Goal: Information Seeking & Learning: Learn about a topic

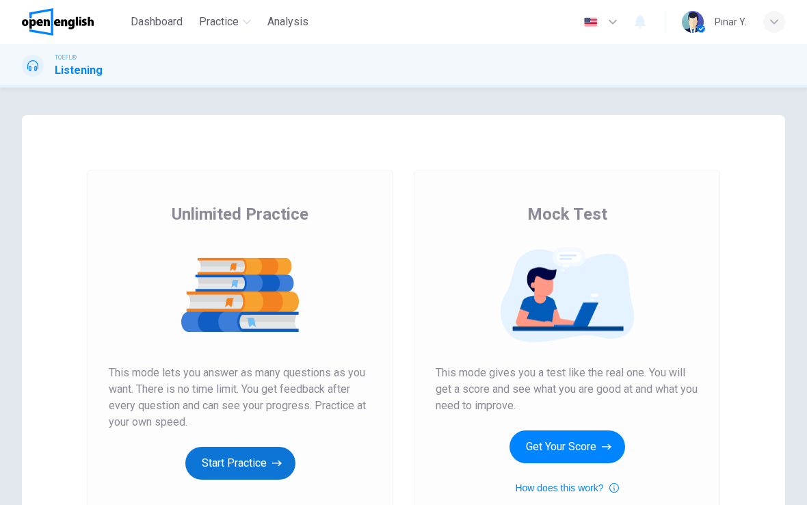
click at [261, 459] on button "Start Practice" at bounding box center [240, 463] width 110 height 33
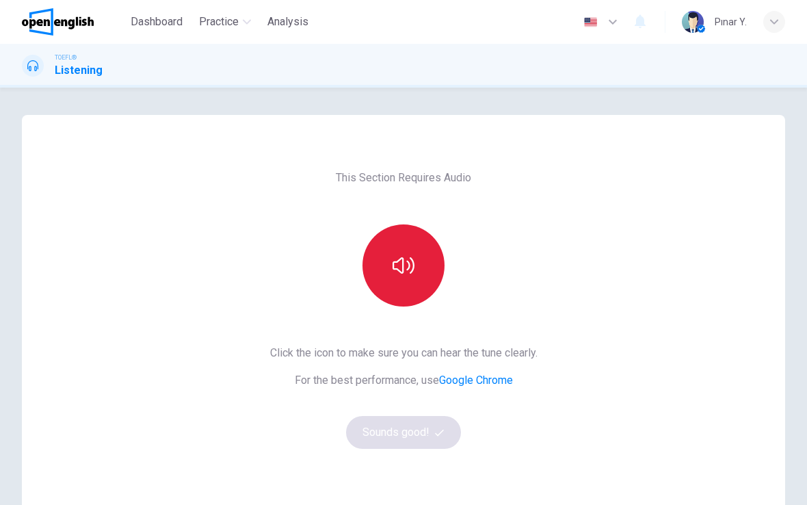
click at [408, 274] on icon "button" at bounding box center [404, 265] width 22 height 22
click at [423, 274] on button "button" at bounding box center [403, 265] width 82 height 82
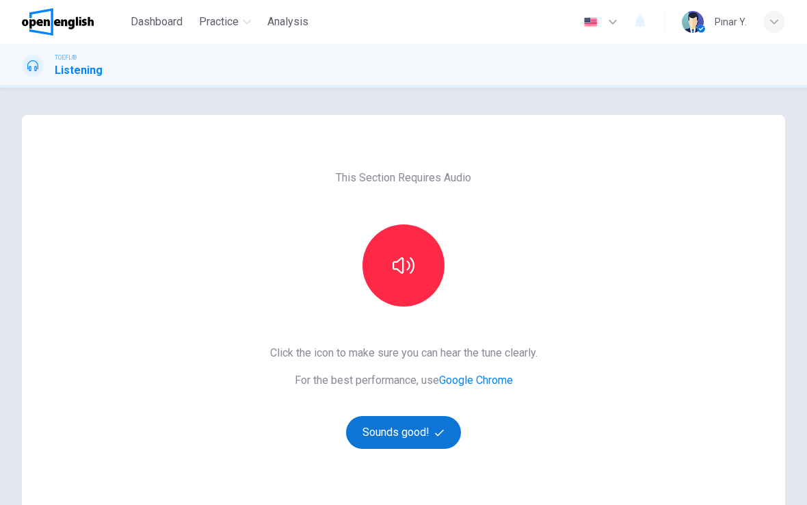
click at [408, 428] on button "Sounds good!" at bounding box center [403, 432] width 115 height 33
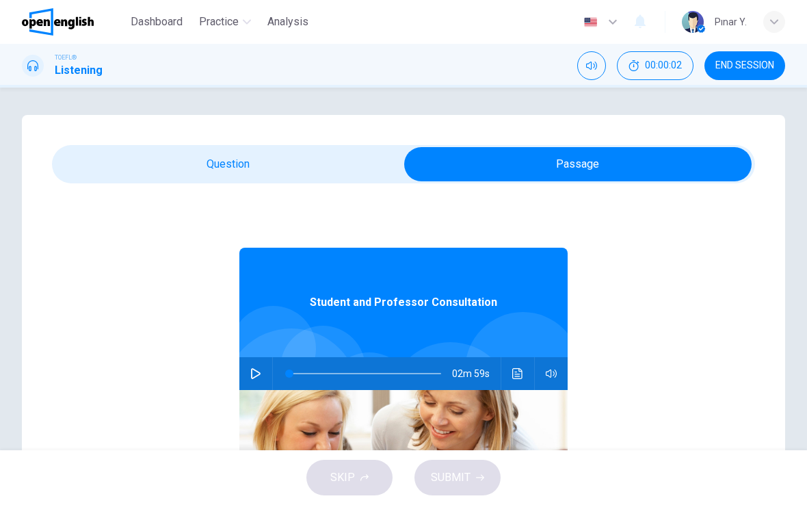
click at [272, 366] on hr at bounding box center [272, 373] width 1 height 33
click at [263, 360] on button "button" at bounding box center [256, 373] width 22 height 33
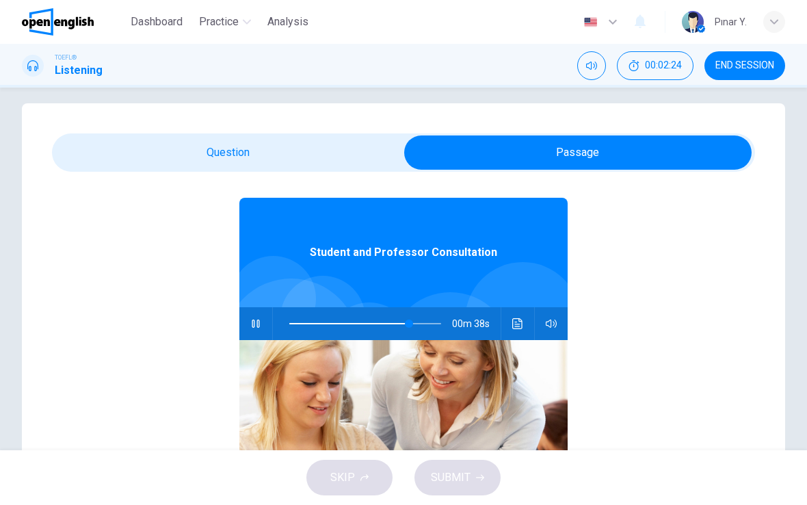
scroll to position [40, 0]
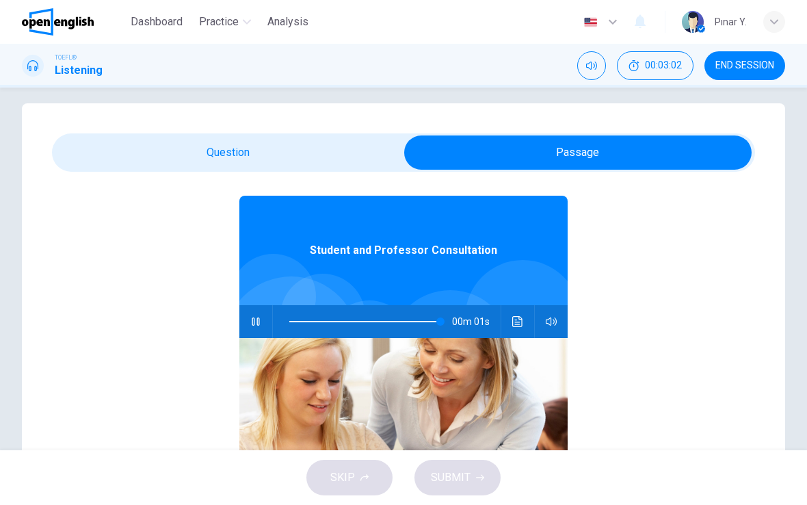
type input "*"
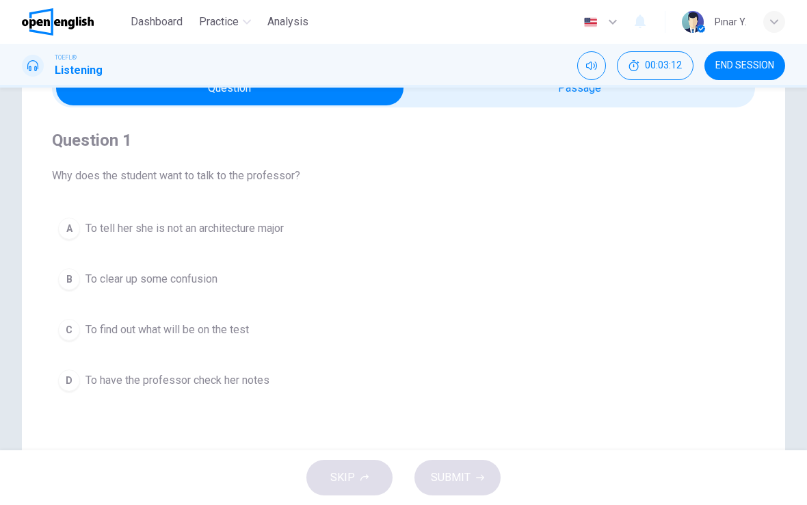
scroll to position [75, 0]
click at [181, 284] on span "To clear up some confusion" at bounding box center [151, 280] width 132 height 16
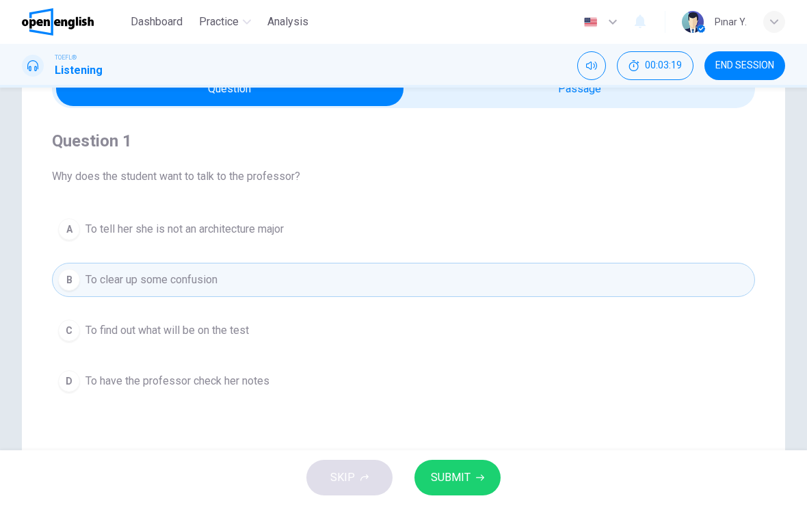
click at [432, 477] on span "SUBMIT" at bounding box center [451, 477] width 40 height 19
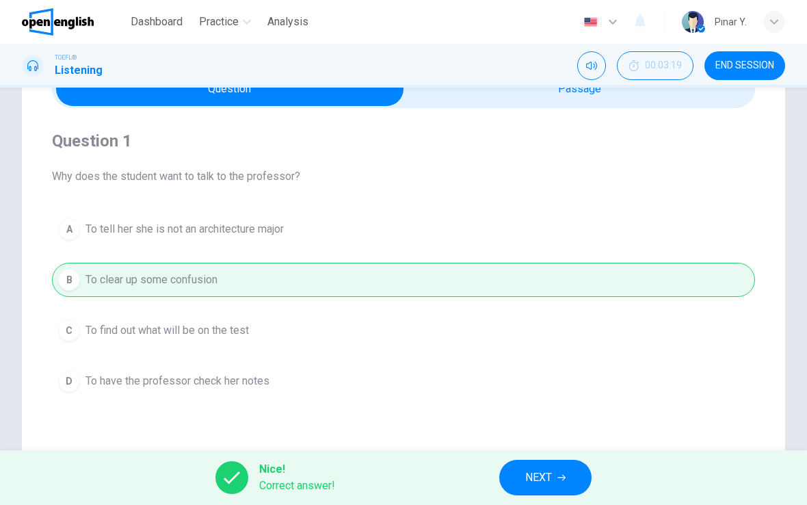
click at [575, 484] on button "NEXT" at bounding box center [545, 478] width 92 height 36
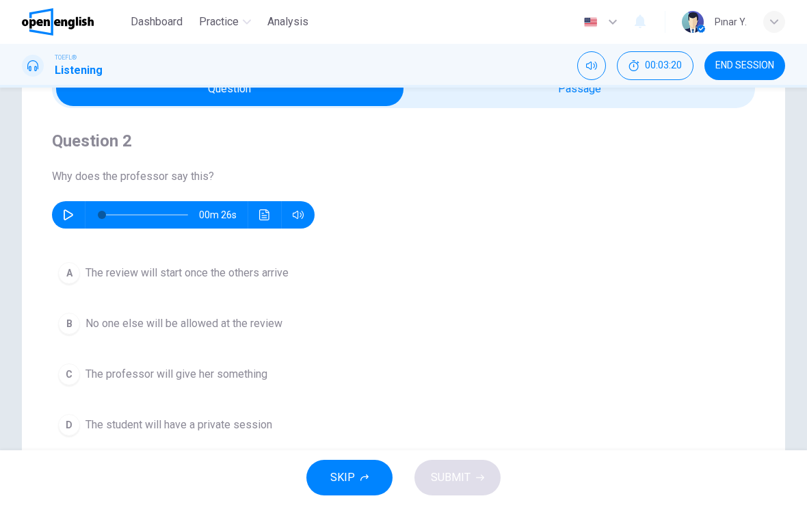
click at [60, 215] on button "button" at bounding box center [68, 214] width 22 height 27
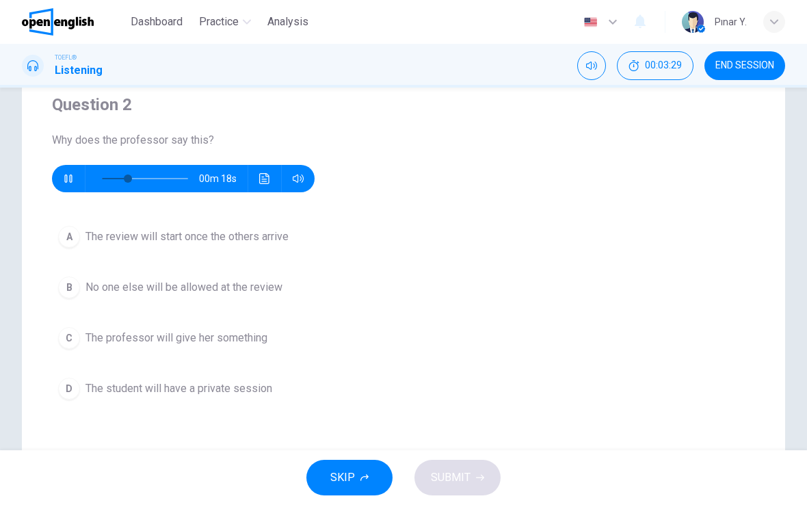
scroll to position [115, 0]
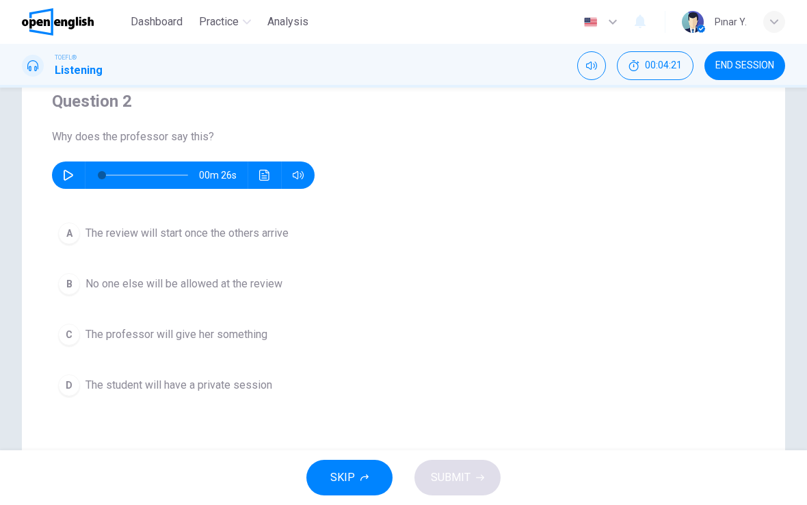
click at [175, 246] on button "A The review will start once the others arrive" at bounding box center [403, 233] width 703 height 34
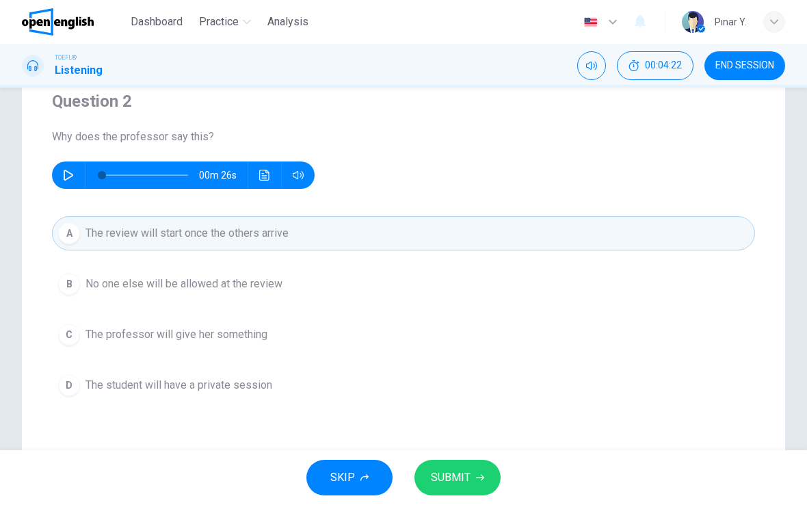
click at [465, 490] on button "SUBMIT" at bounding box center [457, 478] width 86 height 36
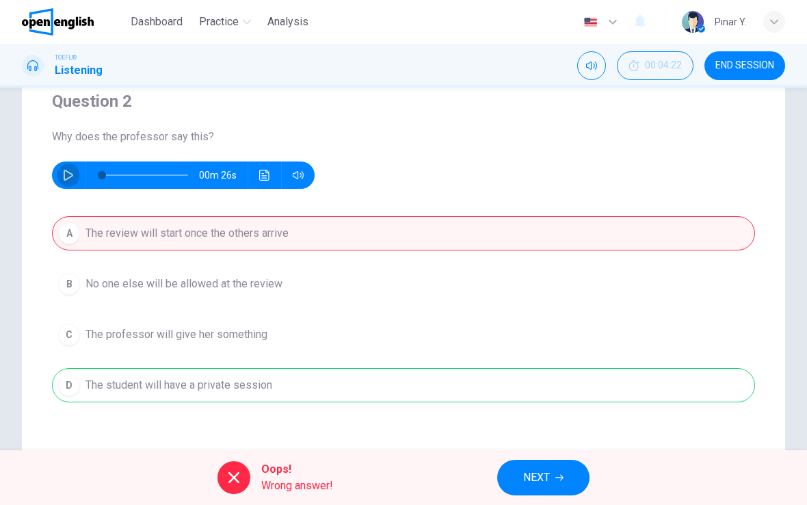
click at [74, 173] on button "button" at bounding box center [68, 174] width 22 height 27
click at [265, 169] on button "Click to see the audio transcription" at bounding box center [265, 174] width 22 height 27
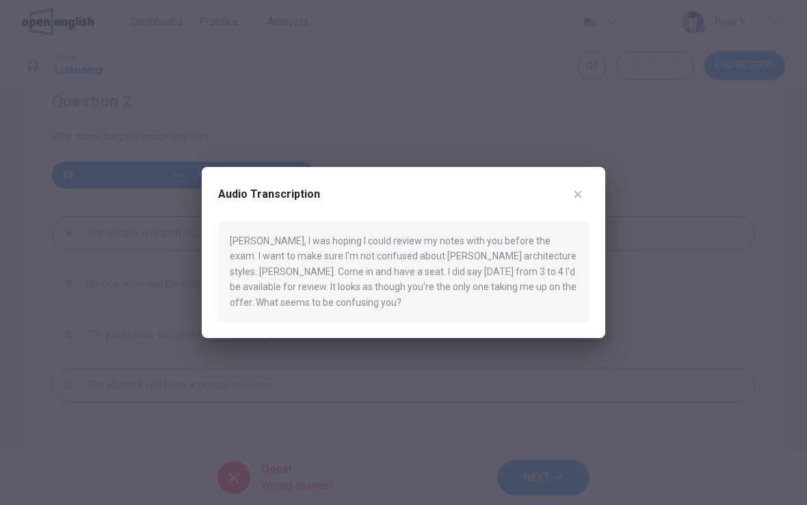
click at [262, 271] on div "[PERSON_NAME], I was hoping I could review my notes with you before the exam. I…" at bounding box center [403, 272] width 371 height 100
type input "*"
click at [568, 191] on button "button" at bounding box center [578, 194] width 22 height 22
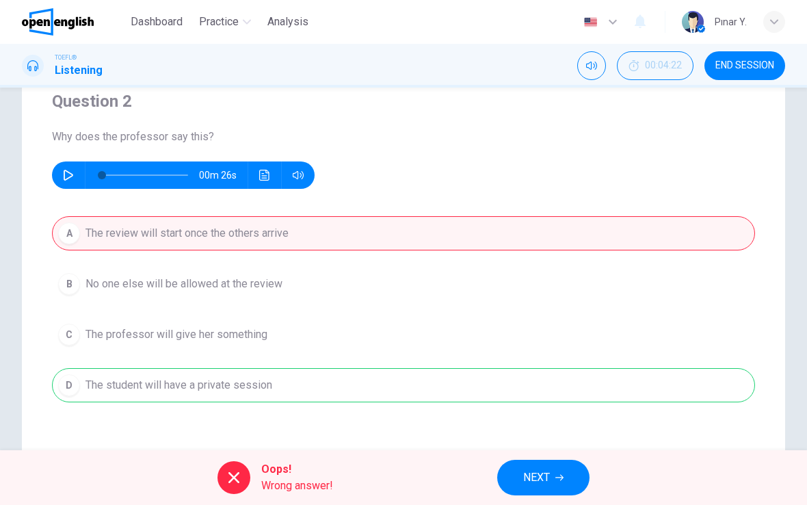
click at [538, 478] on span "NEXT" at bounding box center [536, 477] width 27 height 19
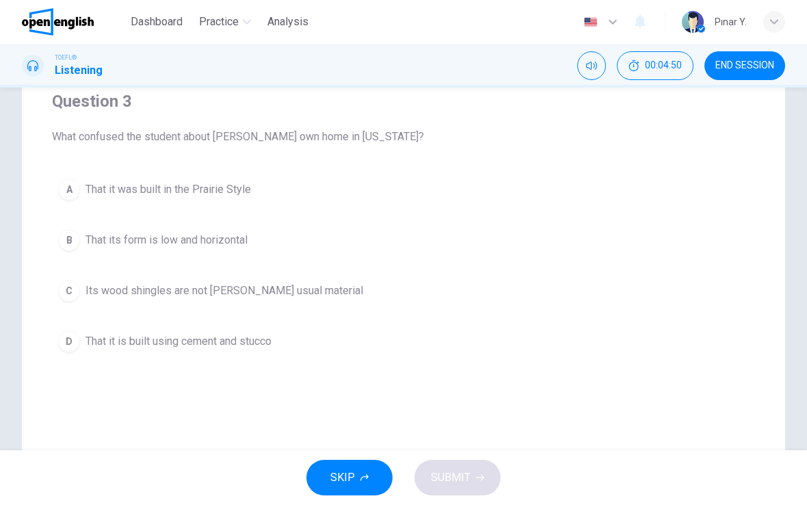
click at [129, 186] on span "That it was built in the Prairie Style" at bounding box center [168, 189] width 166 height 16
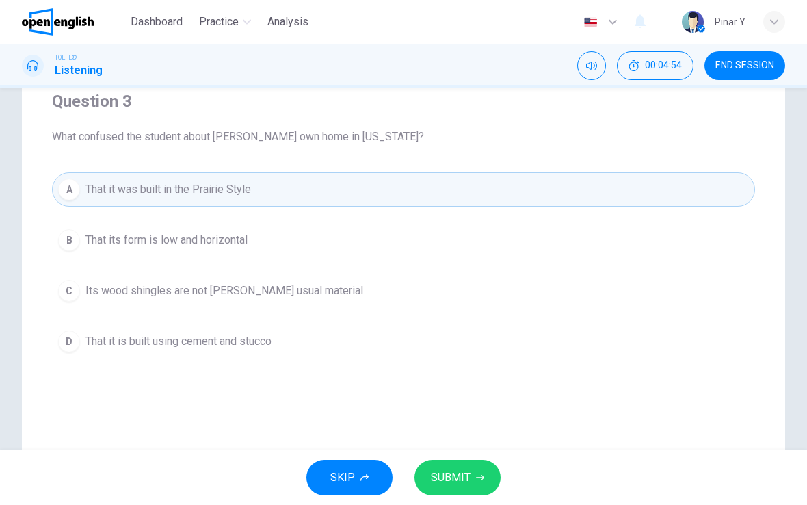
click at [133, 240] on span "That its form is low and horizontal" at bounding box center [166, 240] width 162 height 16
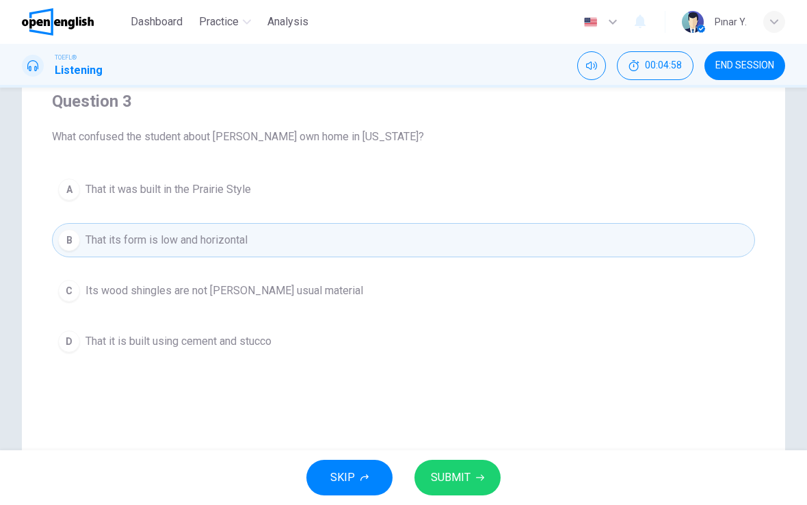
click at [200, 185] on span "That it was built in the Prairie Style" at bounding box center [168, 189] width 166 height 16
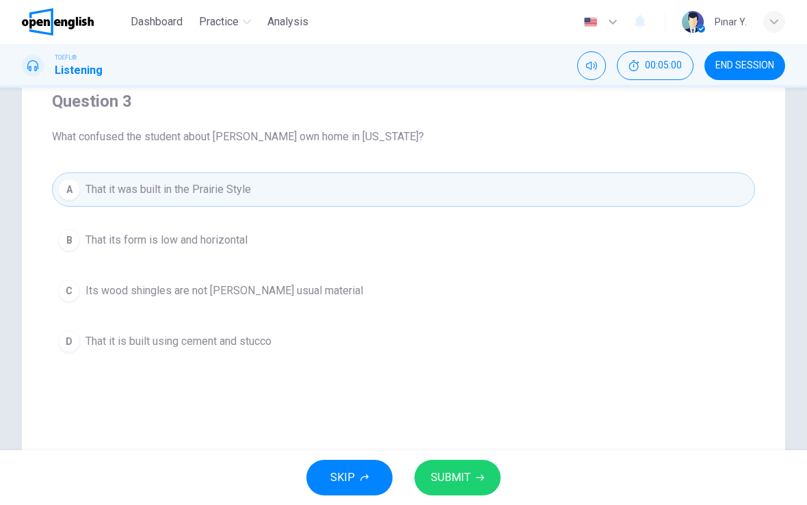
click at [461, 480] on span "SUBMIT" at bounding box center [451, 477] width 40 height 19
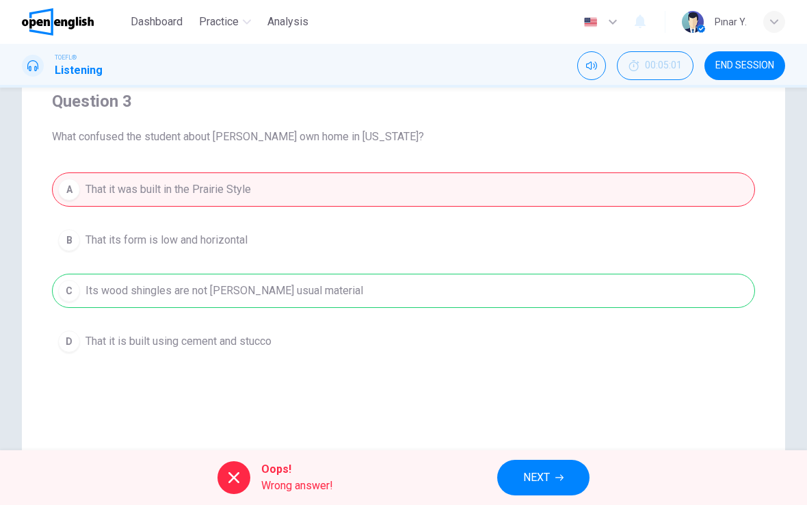
click at [544, 479] on span "NEXT" at bounding box center [536, 477] width 27 height 19
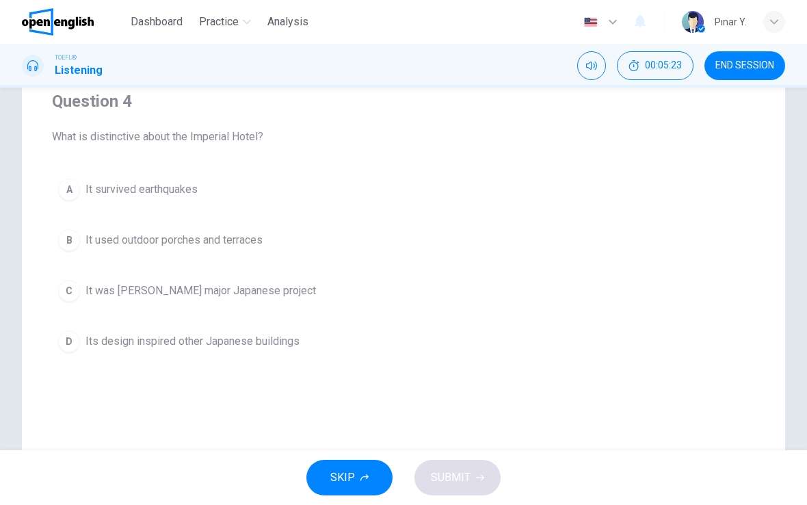
click at [187, 341] on span "Its design inspired other Japanese buildings" at bounding box center [192, 341] width 214 height 16
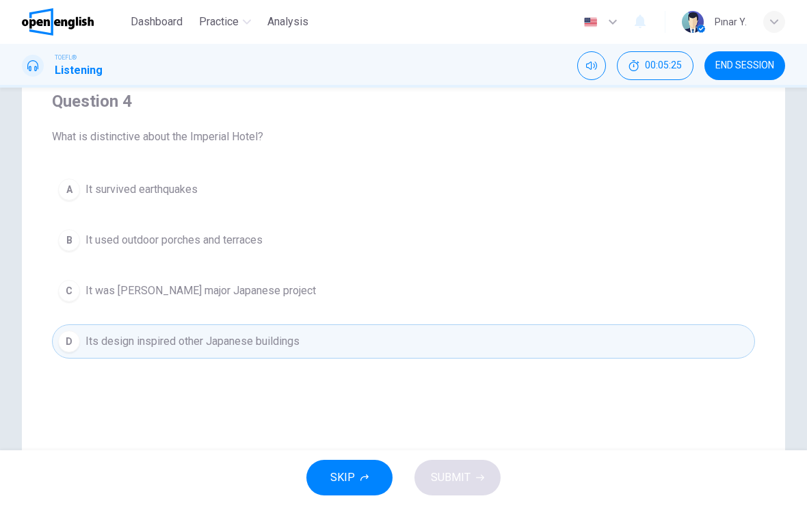
click at [466, 491] on div "SKIP SUBMIT" at bounding box center [403, 477] width 807 height 55
click at [100, 334] on span "Its design inspired other Japanese buildings" at bounding box center [192, 341] width 214 height 16
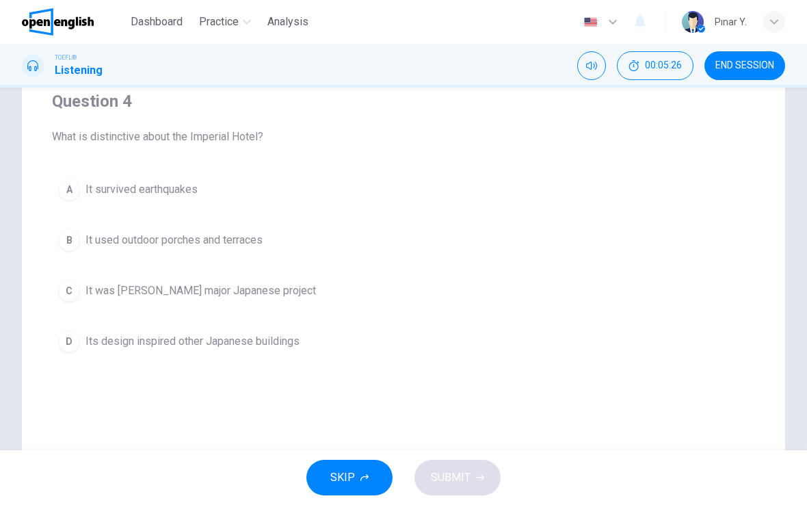
click at [129, 244] on span "It used outdoor porches and terraces" at bounding box center [173, 240] width 177 height 16
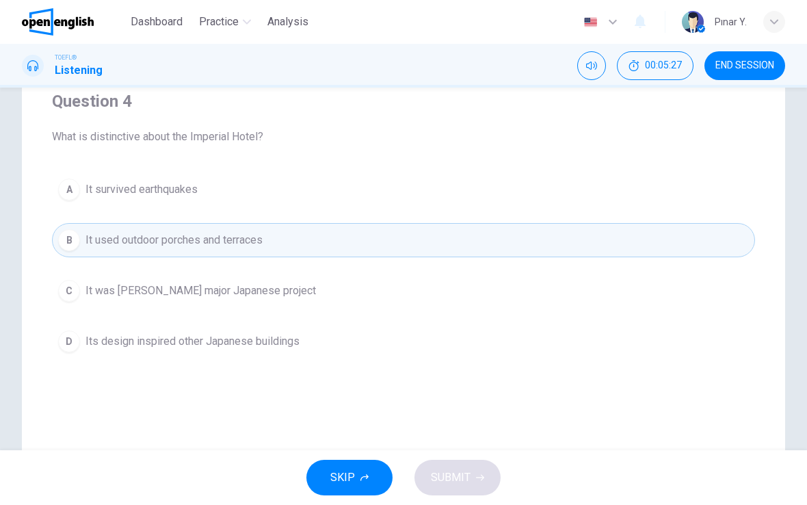
click at [102, 196] on span "It survived earthquakes" at bounding box center [141, 189] width 112 height 16
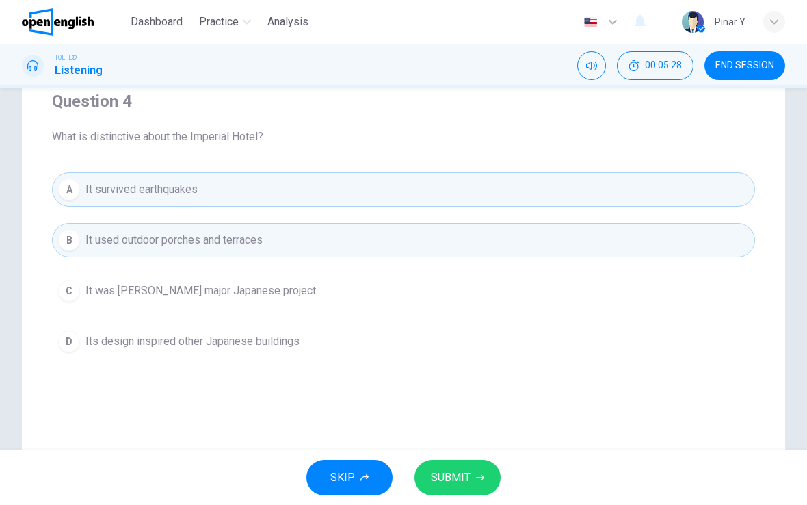
click at [148, 239] on span "It used outdoor porches and terraces" at bounding box center [173, 240] width 177 height 16
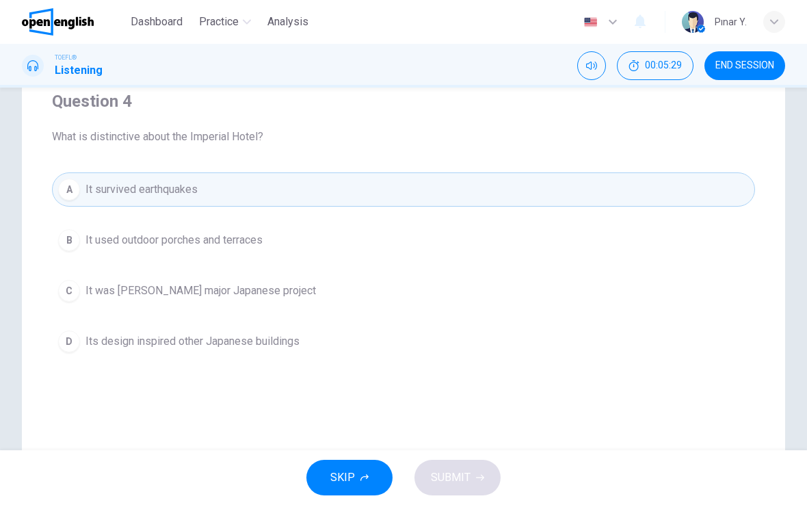
click at [186, 298] on span "It was [PERSON_NAME] major Japanese project" at bounding box center [200, 290] width 230 height 16
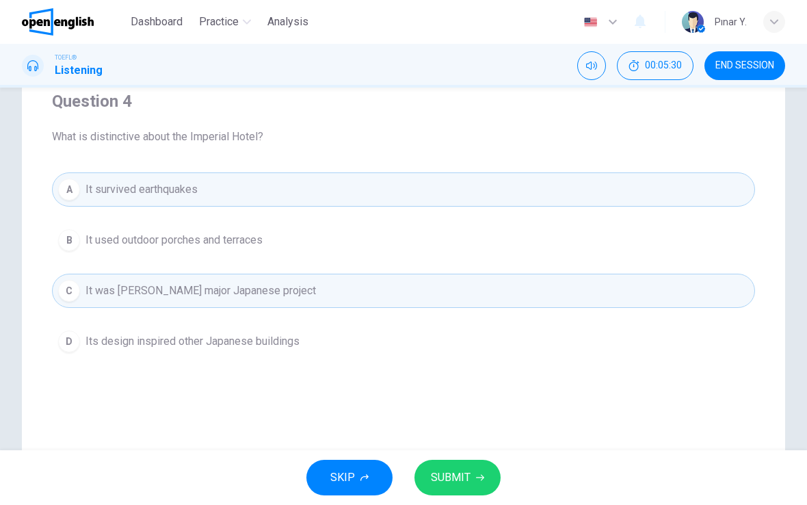
click at [103, 184] on span "It survived earthquakes" at bounding box center [141, 189] width 112 height 16
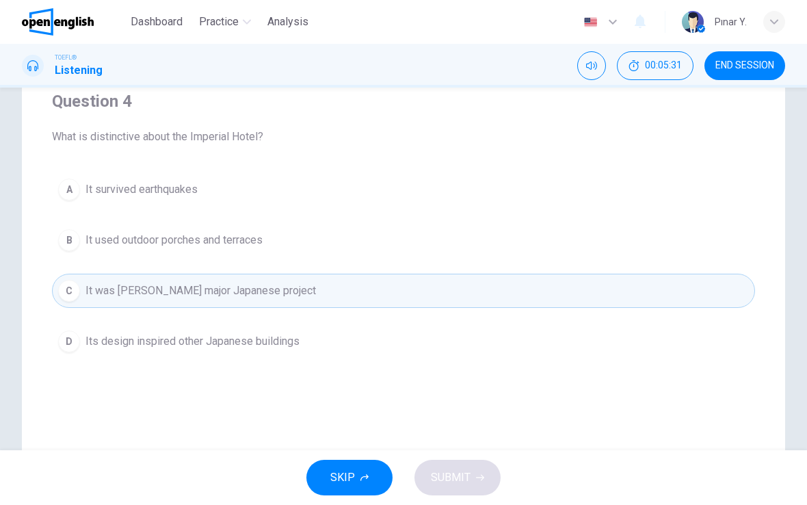
click at [196, 337] on span "Its design inspired other Japanese buildings" at bounding box center [192, 341] width 214 height 16
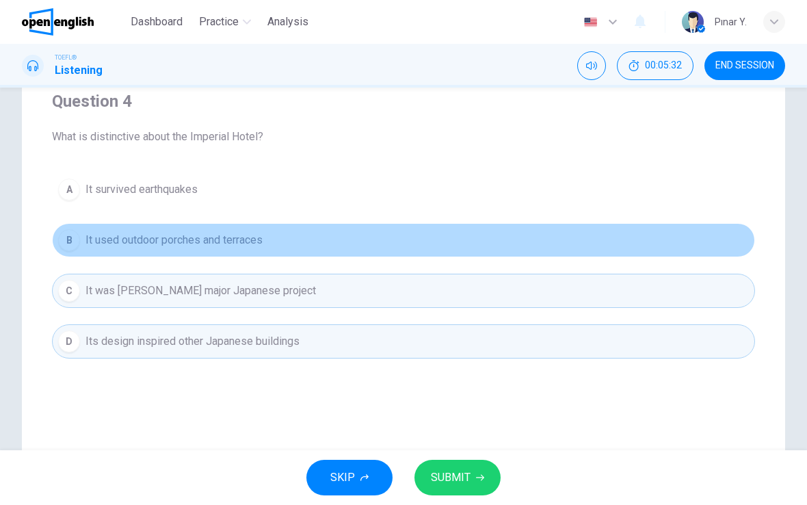
click at [144, 230] on button "B It used outdoor porches and terraces" at bounding box center [403, 240] width 703 height 34
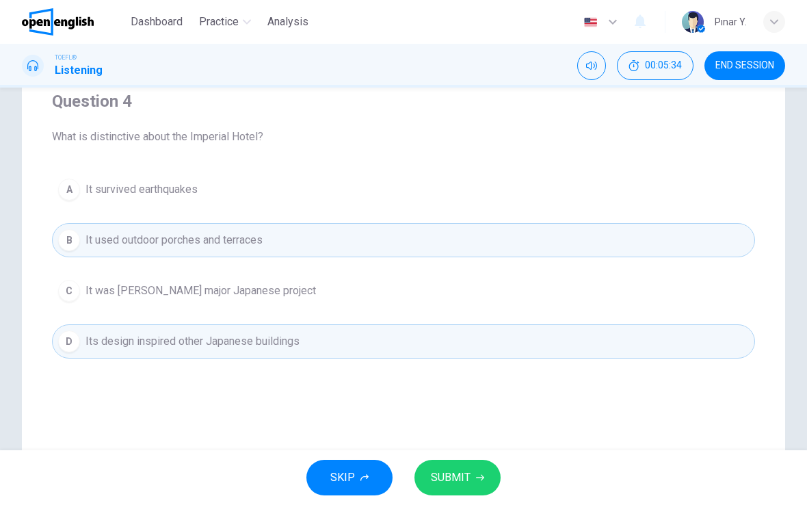
click at [133, 225] on button "B It used outdoor porches and terraces" at bounding box center [403, 240] width 703 height 34
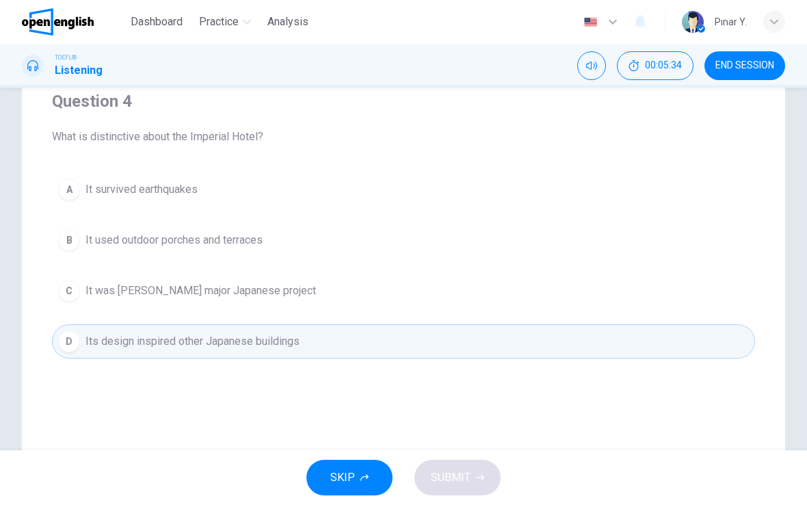
click at [187, 329] on button "D Its design inspired other Japanese buildings" at bounding box center [403, 341] width 703 height 34
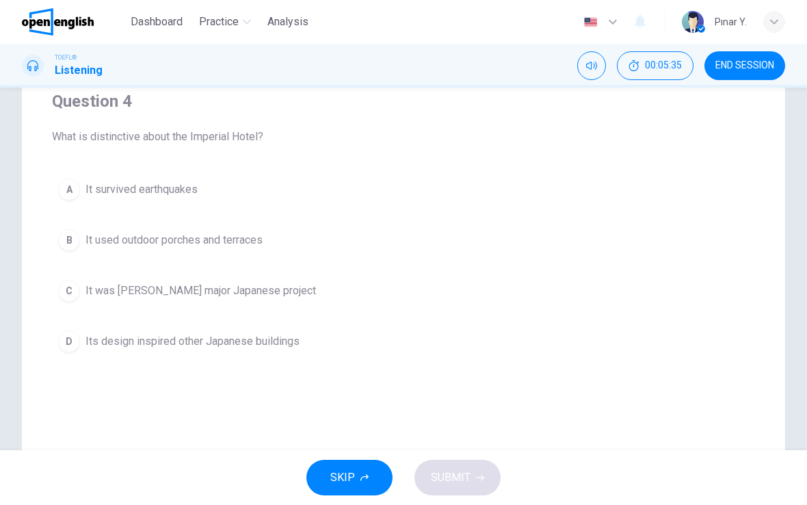
click at [146, 246] on span "It used outdoor porches and terraces" at bounding box center [173, 240] width 177 height 16
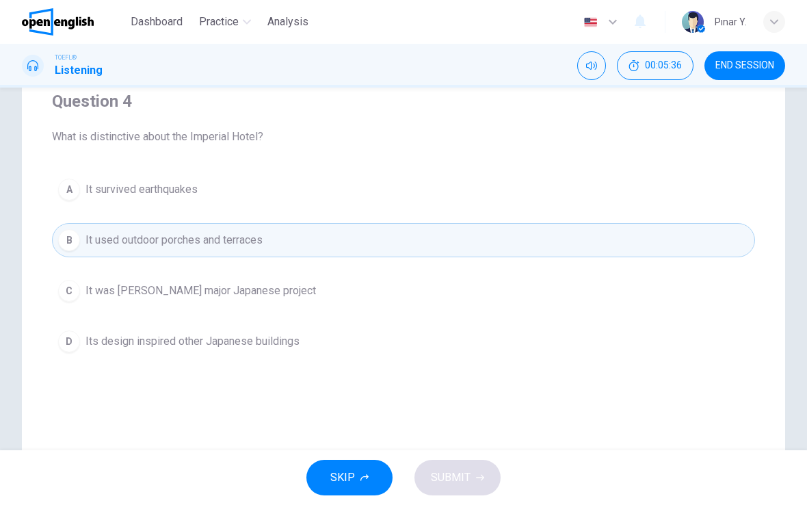
click at [265, 344] on span "Its design inspired other Japanese buildings" at bounding box center [192, 341] width 214 height 16
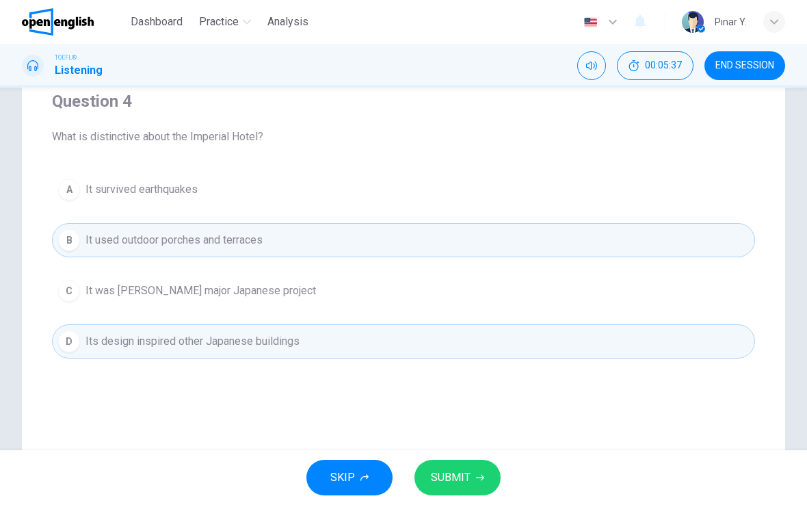
click at [453, 468] on span "SUBMIT" at bounding box center [451, 477] width 40 height 19
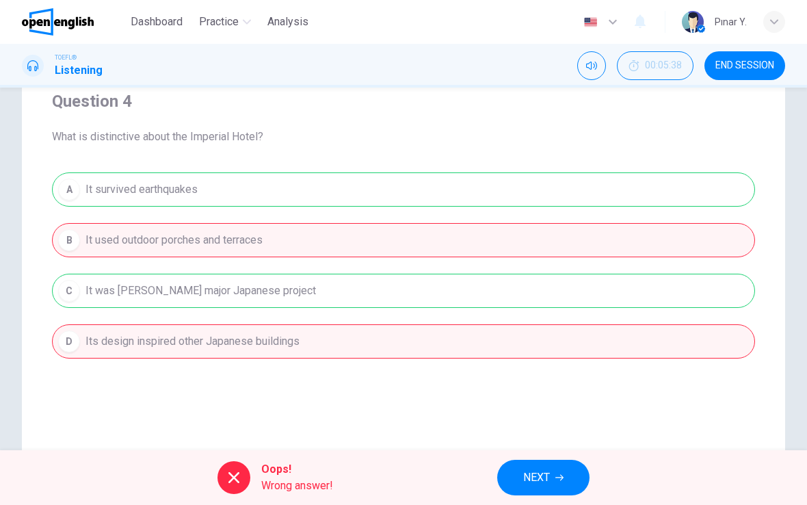
click at [544, 484] on span "NEXT" at bounding box center [536, 477] width 27 height 19
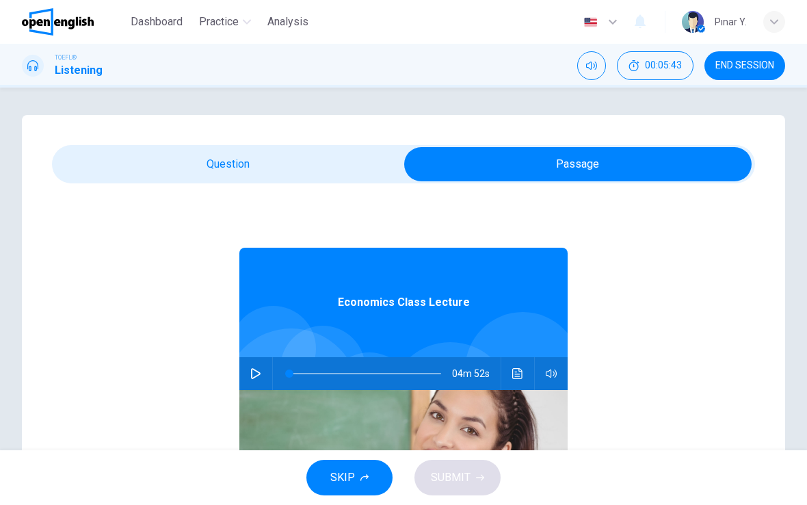
click at [766, 63] on span "END SESSION" at bounding box center [744, 65] width 59 height 11
